Goal: Task Accomplishment & Management: Manage account settings

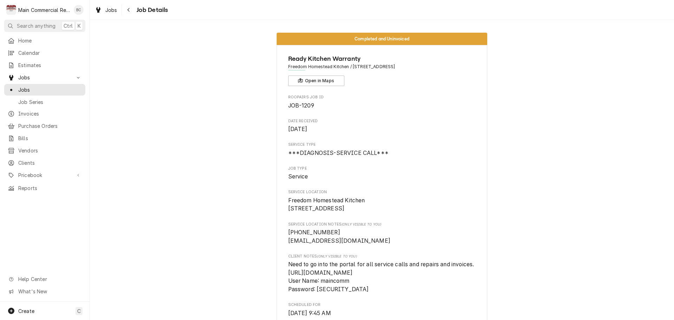
scroll to position [35, 0]
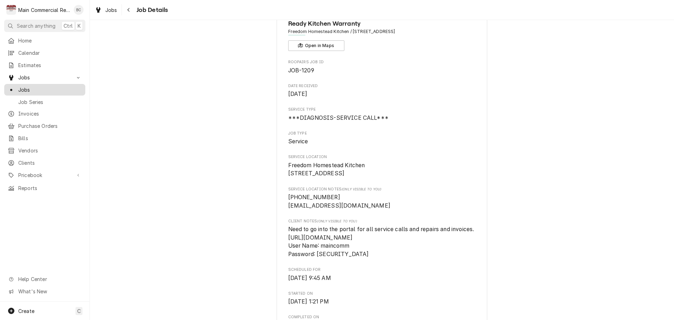
click at [34, 86] on span "Jobs" at bounding box center [50, 89] width 64 height 7
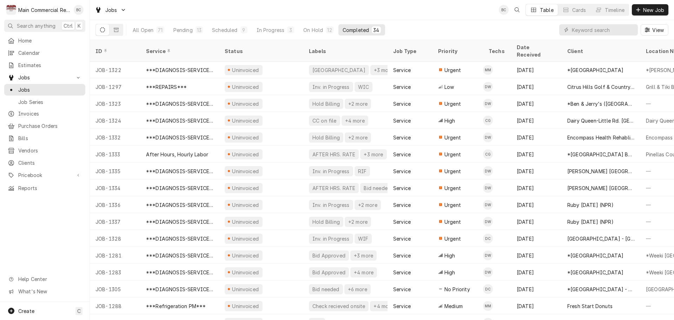
scroll to position [312, 0]
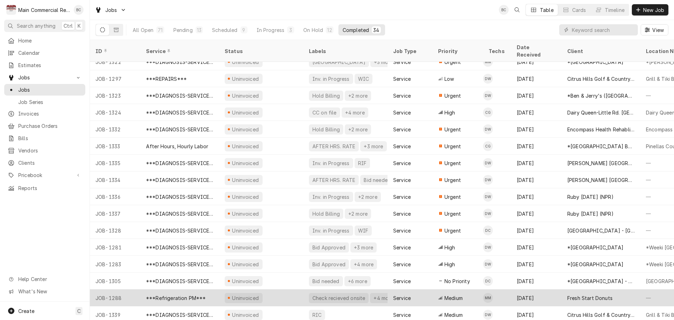
click at [309, 293] on div "Check recieved onsite" at bounding box center [339, 298] width 60 height 10
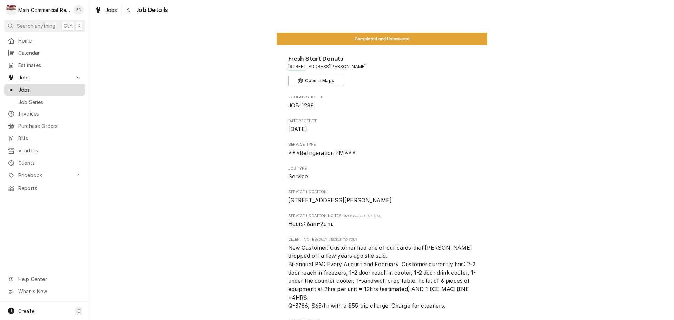
click at [23, 86] on span "Jobs" at bounding box center [50, 89] width 64 height 7
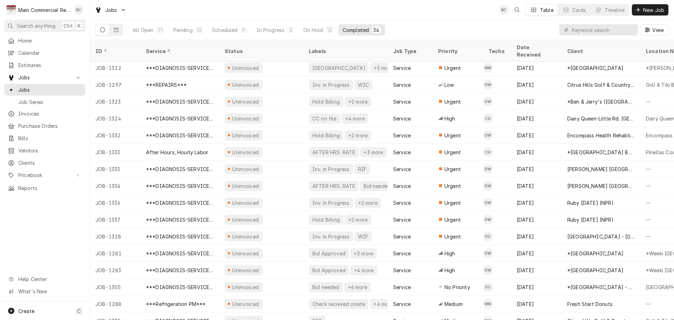
scroll to position [312, 0]
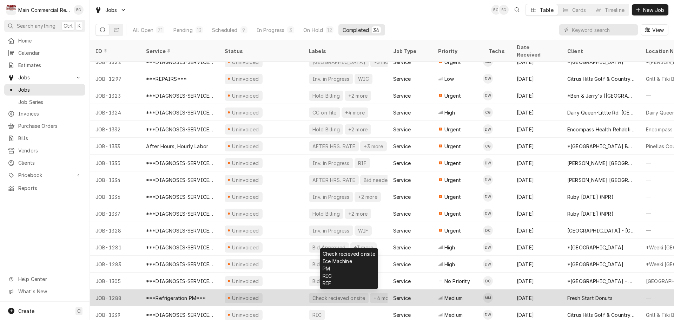
click at [327, 294] on div "Check recieved onsite" at bounding box center [339, 297] width 54 height 7
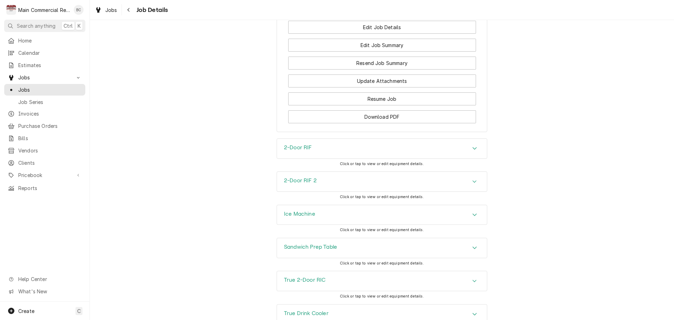
scroll to position [843, 0]
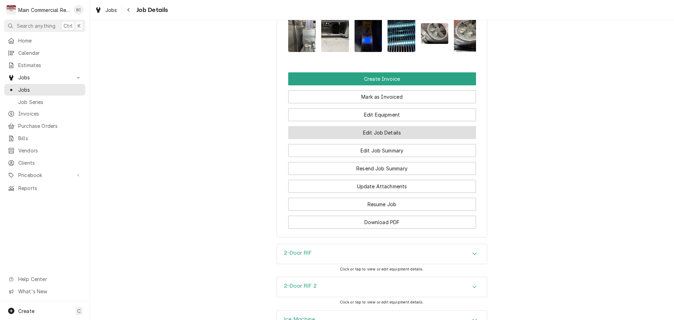
click at [368, 139] on button "Edit Job Details" at bounding box center [382, 132] width 188 height 13
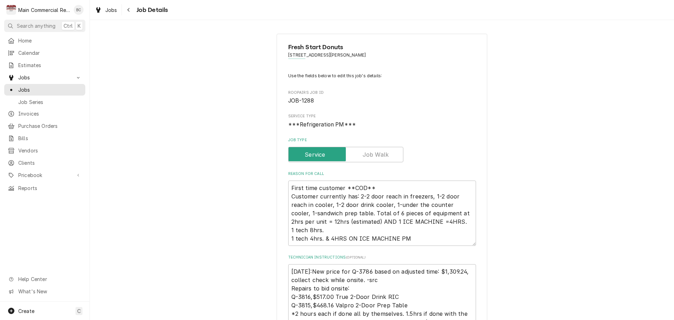
type textarea "x"
click at [129, 11] on icon "Navigate back" at bounding box center [128, 9] width 3 height 5
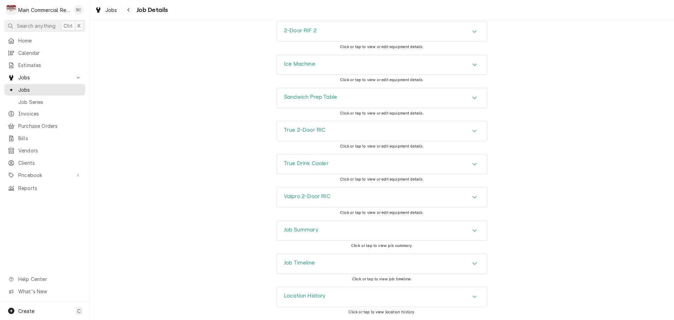
scroll to position [1111, 0]
click at [297, 229] on h3 "Job Summary" at bounding box center [301, 229] width 34 height 7
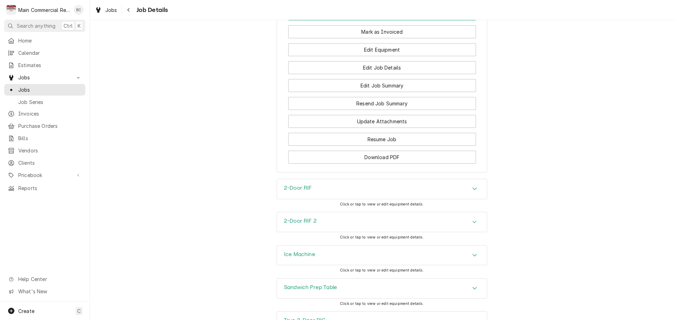
scroll to position [807, 0]
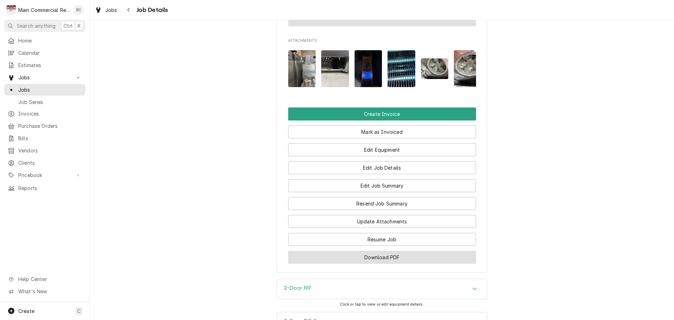
click at [371, 264] on button "Download PDF" at bounding box center [382, 257] width 188 height 13
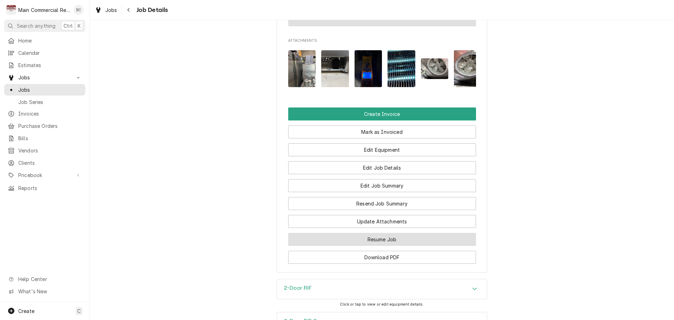
scroll to position [913, 0]
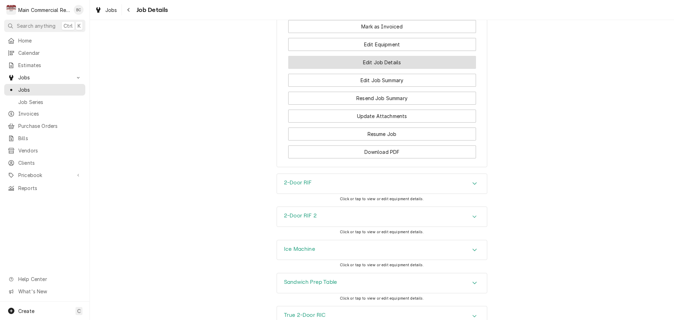
click at [361, 69] on button "Edit Job Details" at bounding box center [382, 62] width 188 height 13
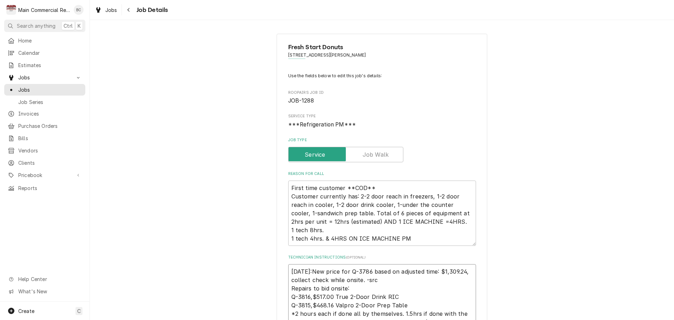
click at [288, 272] on textarea "9/3/25:New price for Q-3786 based on adjusted time: $1,309.24, collect check wh…" at bounding box center [382, 317] width 188 height 107
type textarea "x"
type textarea "9/3/25:New price for Q-3786 based on adjusted time: $1,309.24, collect check wh…"
click at [291, 270] on textarea "9/3/25:New price for Q-3786 based on adjusted time: $1,309.24, collect check wh…" at bounding box center [382, 322] width 188 height 116
type textarea "x"
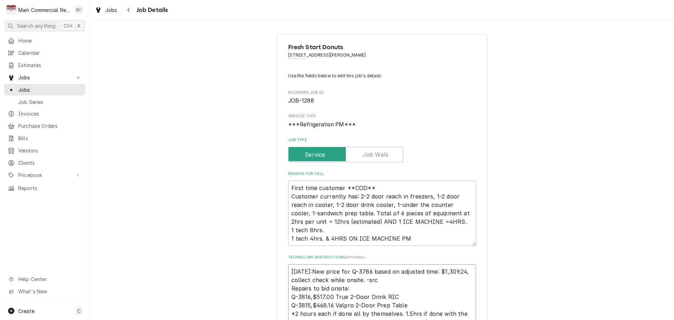
type textarea "I 9/3/25:New price for Q-3786 based on adjusted time: $1,309.24, collect check …"
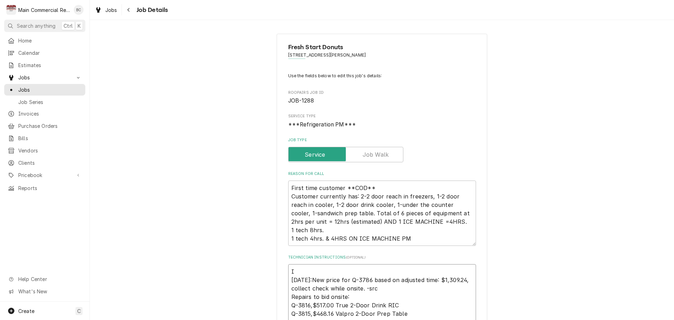
type textarea "x"
type textarea "INV 9/3/25:New price for Q-3786 based on adjusted time: $1,309.24, collect chec…"
type textarea "x"
type textarea "INV# 9/3/25:New price for Q-3786 based on adjusted time: $1,309.24, collect che…"
type textarea "x"
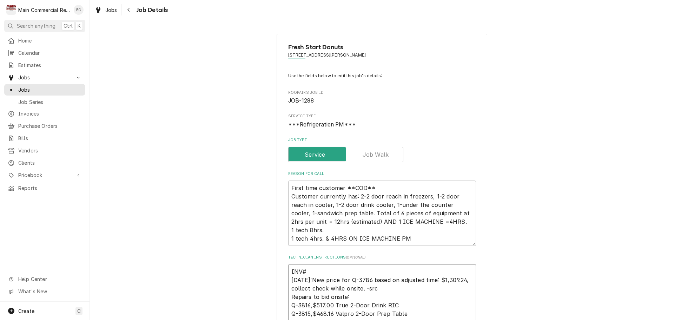
type textarea "INV#1 9/3/25:New price for Q-3786 based on adjusted time: $1,309.24, collect ch…"
type textarea "x"
type textarea "INV#15 9/3/25:New price for Q-3786 based on adjusted time: $1,309.24, collect c…"
type textarea "x"
type textarea "INV#152 9/3/25:New price for Q-3786 based on adjusted time: $1,309.24, collect …"
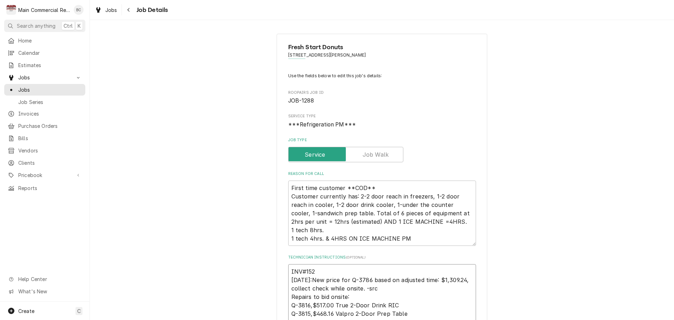
type textarea "x"
type textarea "INV#1522 9/3/25:New price for Q-3786 based on adjusted time: $1,309.24, collect…"
type textarea "x"
type textarea "INV#15221 9/3/25:New price for Q-3786 based on adjusted time: $1,309.24, collec…"
type textarea "x"
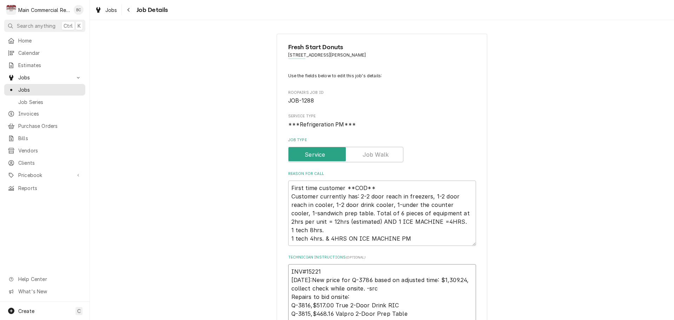
type textarea "INV#152219 9/3/25:New price for Q-3786 based on adjusted time: $1,309.24, colle…"
type textarea "x"
type textarea "INV#152219 9/3/25:New price for Q-3786 based on adjusted time: $1,309.24, colle…"
type textarea "x"
type textarea "INV#152219 - 9/3/25:New price for Q-3786 based on adjusted time: $1,309.24, col…"
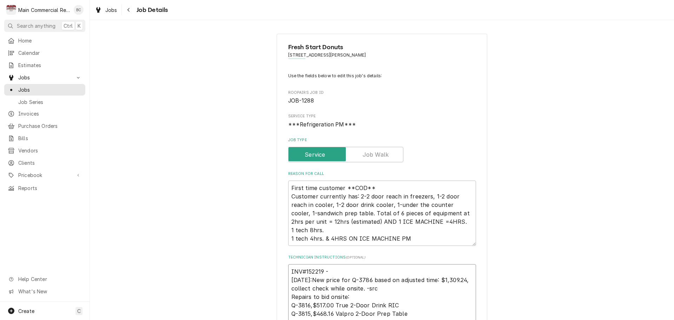
type textarea "x"
type textarea "INV#152219 - 9/3/25:New price for Q-3786 based on adjusted time: $1,309.24, col…"
type textarea "x"
type textarea "INV#152219 - R 9/3/25:New price for Q-3786 based on adjusted time: $1,309.24, c…"
type textarea "x"
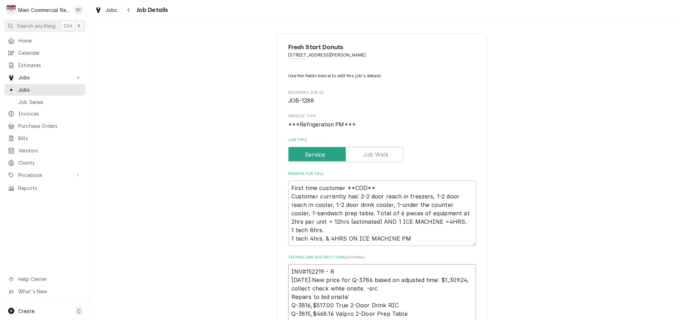
type textarea "INV#152219 - Re 9/3/25:New price for Q-3786 based on adjusted time: $1,309.24, …"
type textarea "x"
type textarea "INV#152219 - Rec 9/3/25:New price for Q-3786 based on adjusted time: $1,309.24,…"
type textarea "x"
type textarea "INV#152219 - Rece 9/3/25:New price for Q-3786 based on adjusted time: $1,309.24…"
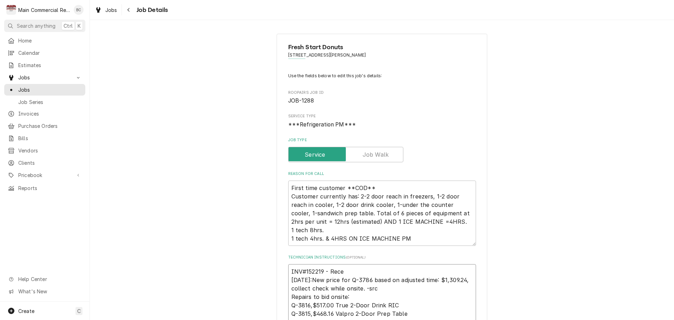
type textarea "x"
type textarea "INV#152219 - Recei 9/3/25:New price for Q-3786 based on adjusted time: $1,309.2…"
type textarea "x"
type textarea "INV#152219 - Receiv 9/3/25:New price for Q-3786 based on adjusted time: $1,309.…"
type textarea "x"
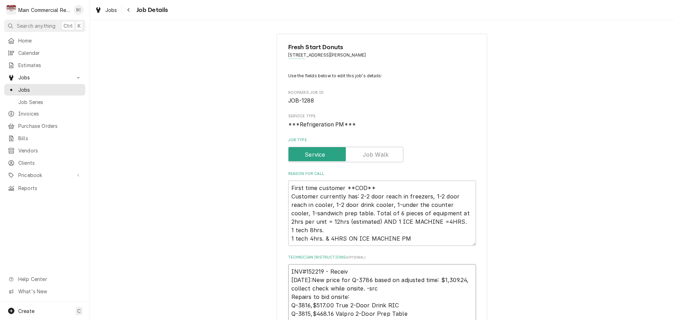
type textarea "INV#152219 - Receive 9/3/25:New price for Q-3786 based on adjusted time: $1,309…"
type textarea "x"
type textarea "INV#152219 - Received 9/3/25:New price for Q-3786 based on adjusted time: $1,30…"
type textarea "x"
type textarea "INV#152219 - Received 9/3/25:New price for Q-3786 based on adjusted time: $1,30…"
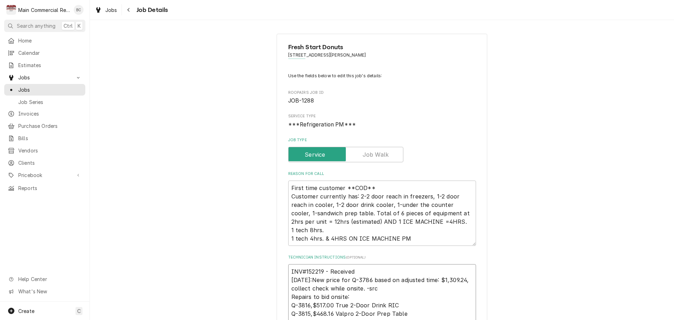
type textarea "x"
type textarea "INV#152219 - Received C 9/3/25:New price for Q-3786 based on adjusted time: $1,…"
type textarea "x"
type textarea "INV#152219 - Received Ch 9/3/25:New price for Q-3786 based on adjusted time: $1…"
type textarea "x"
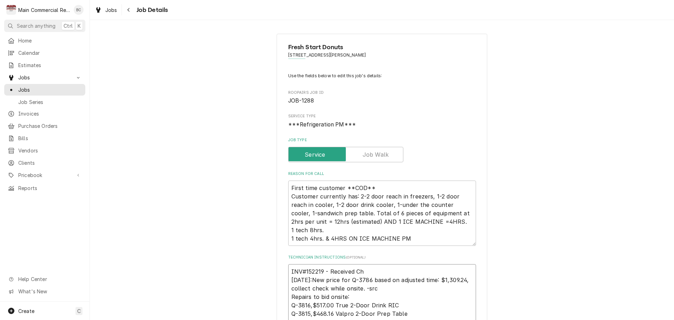
type textarea "INV#152219 - Received Che 9/3/25:New price for Q-3786 based on adjusted time: $…"
type textarea "x"
type textarea "INV#152219 - Received Check 9/3/25:New price for Q-3786 based on adjusted time:…"
type textarea "x"
type textarea "INV#152219 - Received Check 9/3/25:New price for Q-3786 based on adjusted time:…"
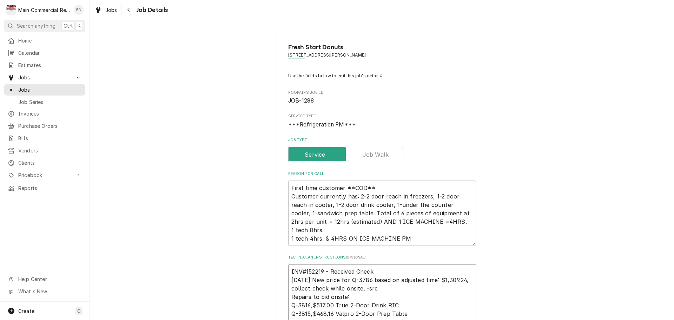
type textarea "x"
type textarea "INV#152219 - Received Check N 9/3/25:New price for Q-3786 based on adjusted tim…"
type textarea "x"
type textarea "INV#152219 - Received Check No 9/3/25:New price for Q-3786 based on adjusted ti…"
type textarea "x"
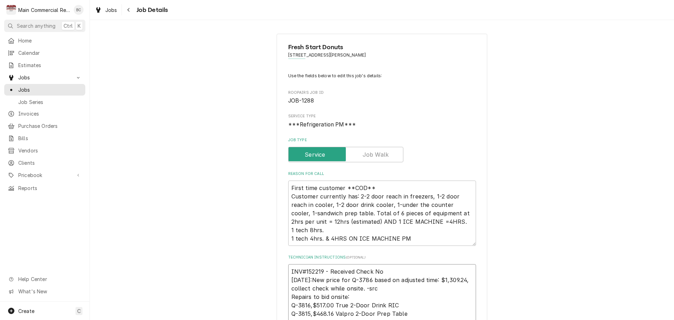
type textarea "INV#152219 - Received Check No. 9/3/25:New price for Q-3786 based on adjusted t…"
type textarea "x"
type textarea "INV#152219 - Received Check No. 9/3/25:New price for Q-3786 based on adjusted t…"
type textarea "x"
type textarea "INV#152219 - Received Check No. 2 9/3/25:New price for Q-3786 based on adjusted…"
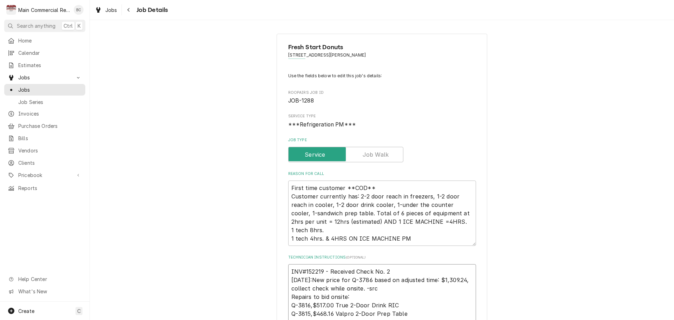
type textarea "x"
type textarea "INV#152219 - Received Check No. 27 9/3/25:New price for Q-3786 based on adjuste…"
type textarea "x"
type textarea "INV#152219 - Received Check No. 277 9/3/25:New price for Q-3786 based on adjust…"
type textarea "x"
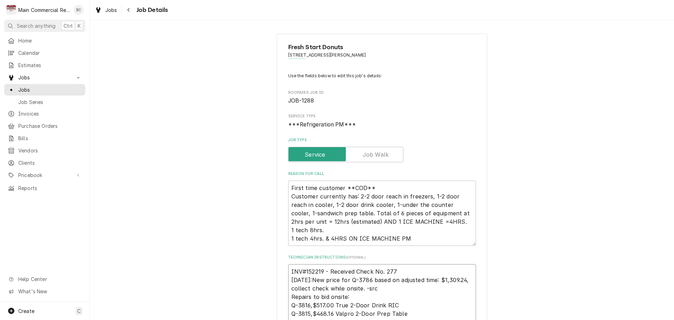
type textarea "INV#152219 - Received Check No. 2777 9/3/25:New price for Q-3786 based on adjus…"
type textarea "x"
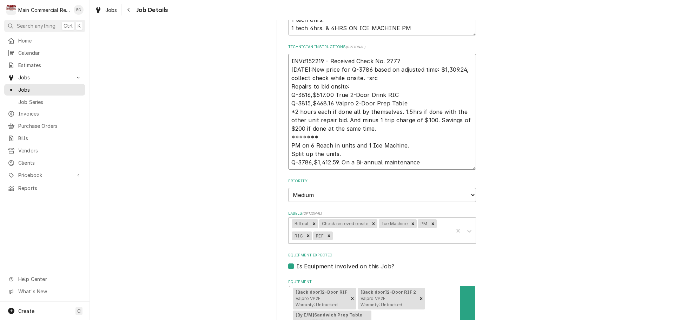
scroll to position [211, 0]
click at [313, 223] on icon "Remove Bill out" at bounding box center [314, 223] width 2 height 2
type textarea "INV#152219 - Received Check No. 2777 9/3/25:New price for Q-3786 based on adjus…"
type textarea "x"
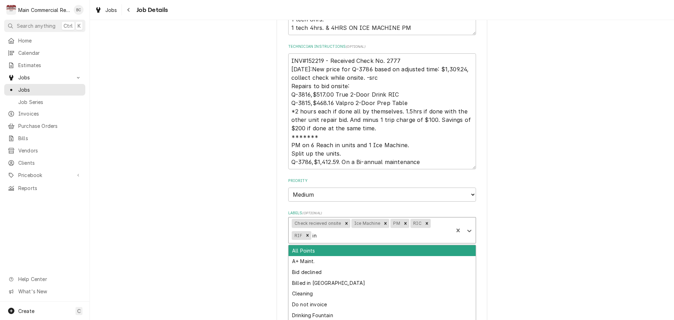
type input "inv"
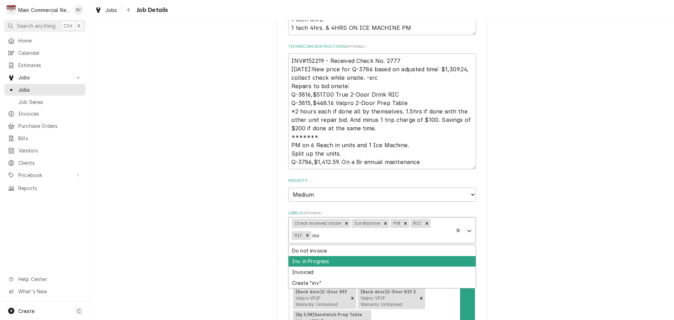
click at [308, 262] on div "Inv. in Progress" at bounding box center [382, 261] width 187 height 11
type textarea "x"
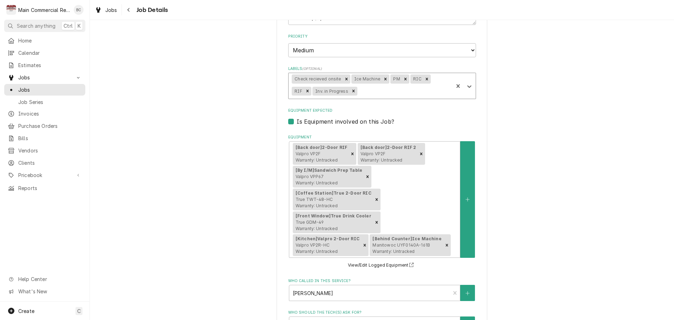
scroll to position [566, 0]
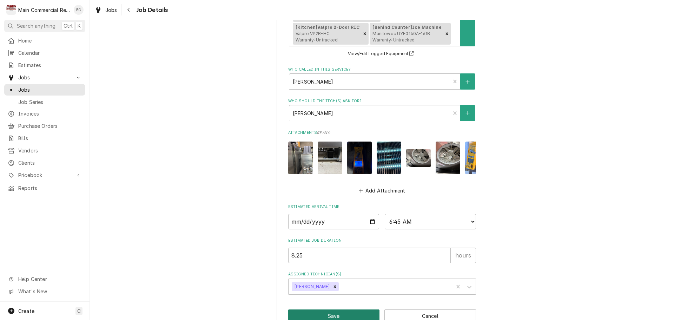
click at [328, 309] on button "Save" at bounding box center [334, 315] width 92 height 13
type textarea "x"
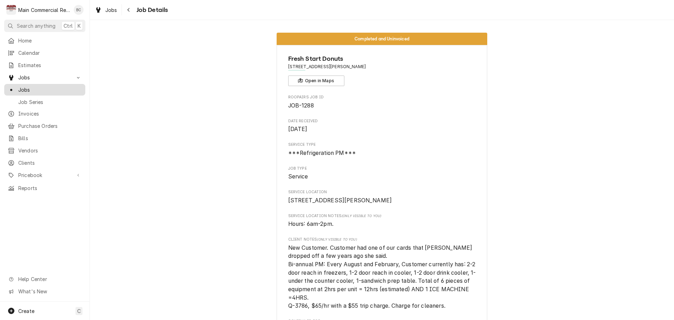
click at [41, 87] on span "Jobs" at bounding box center [50, 89] width 64 height 7
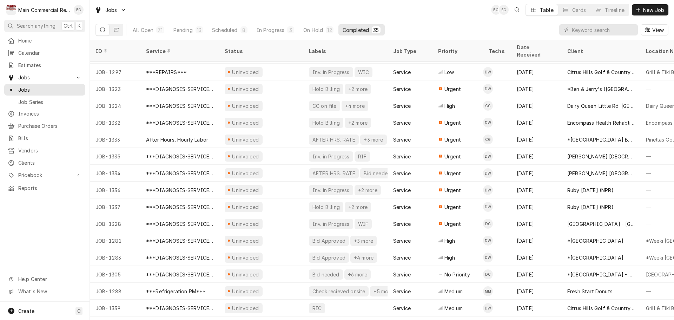
scroll to position [329, 0]
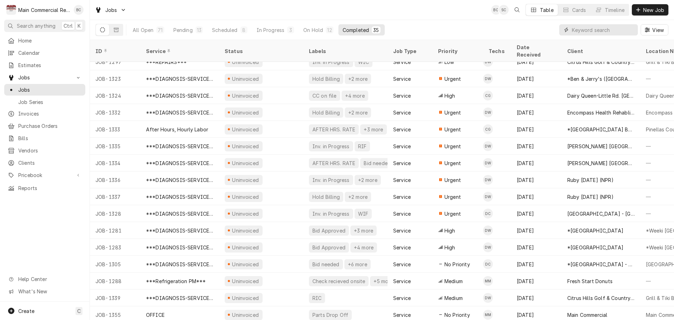
click at [574, 31] on input "Dynamic Content Wrapper" at bounding box center [603, 29] width 62 height 11
type input "1329"
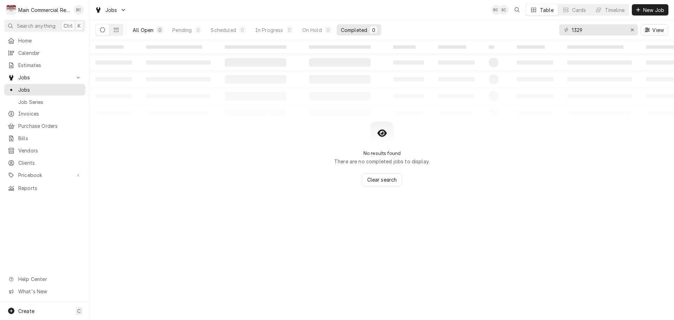
click at [148, 31] on div "All Open" at bounding box center [143, 29] width 21 height 7
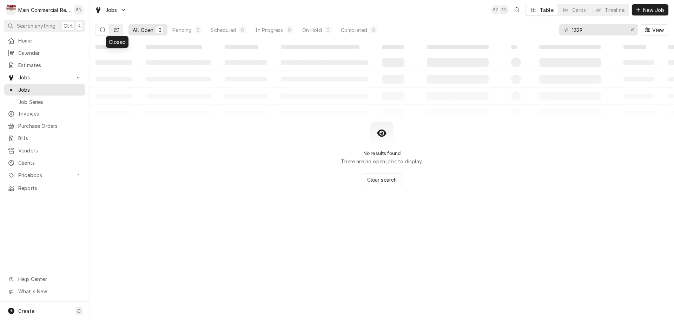
click at [114, 32] on icon "Dynamic Content Wrapper" at bounding box center [116, 30] width 5 height 4
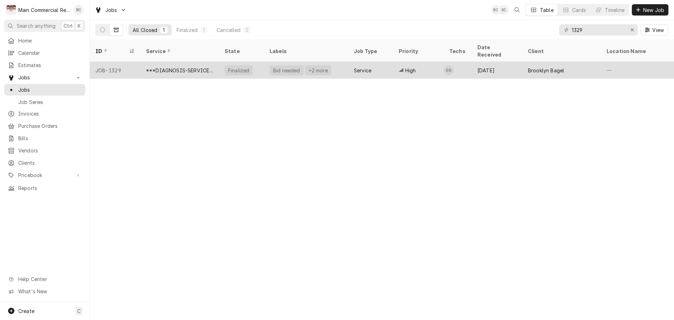
click at [118, 64] on div "JOB-1329" at bounding box center [115, 70] width 51 height 17
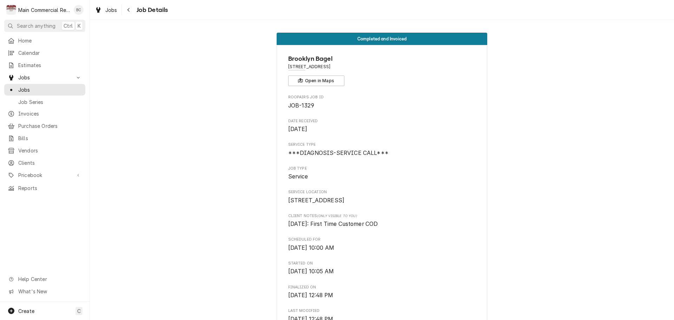
scroll to position [140, 0]
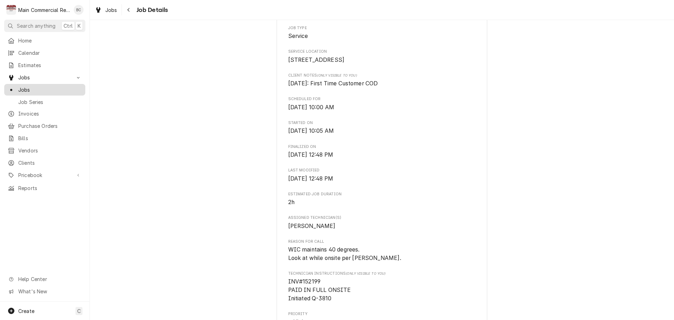
click at [29, 86] on span "Jobs" at bounding box center [50, 89] width 64 height 7
